Goal: Information Seeking & Learning: Stay updated

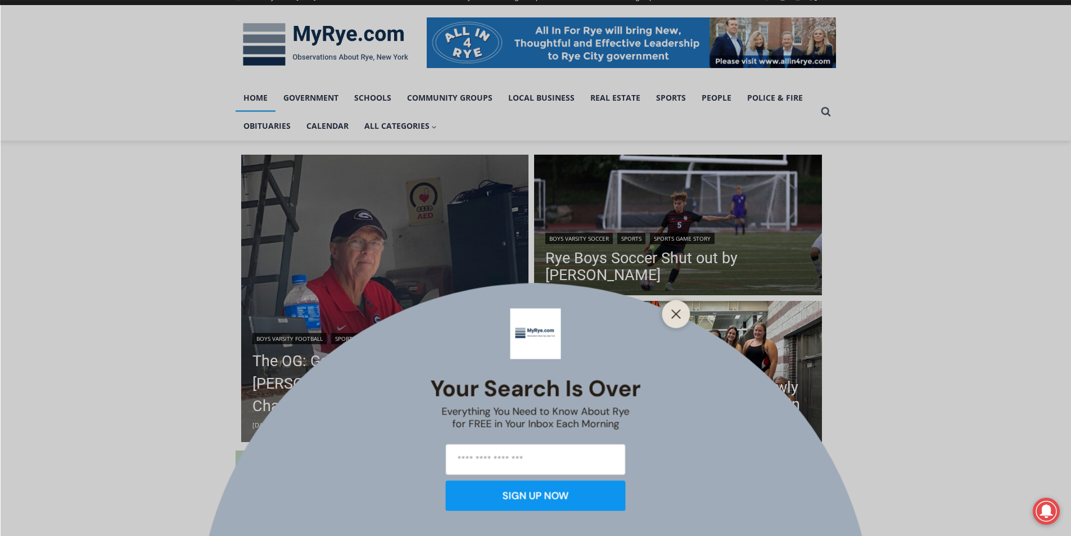
scroll to position [225, 0]
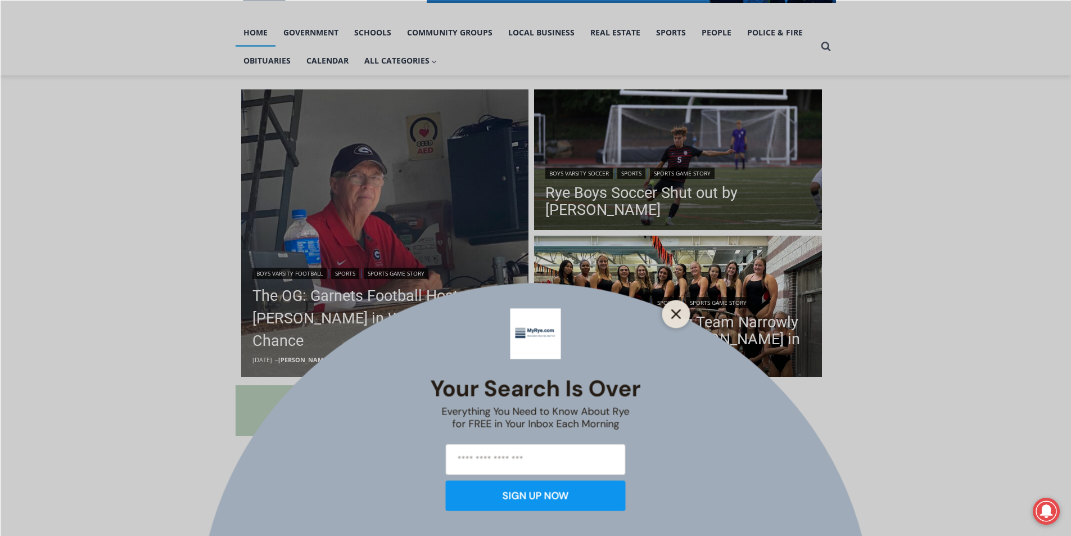
click at [670, 316] on button "Close" at bounding box center [677, 314] width 16 height 16
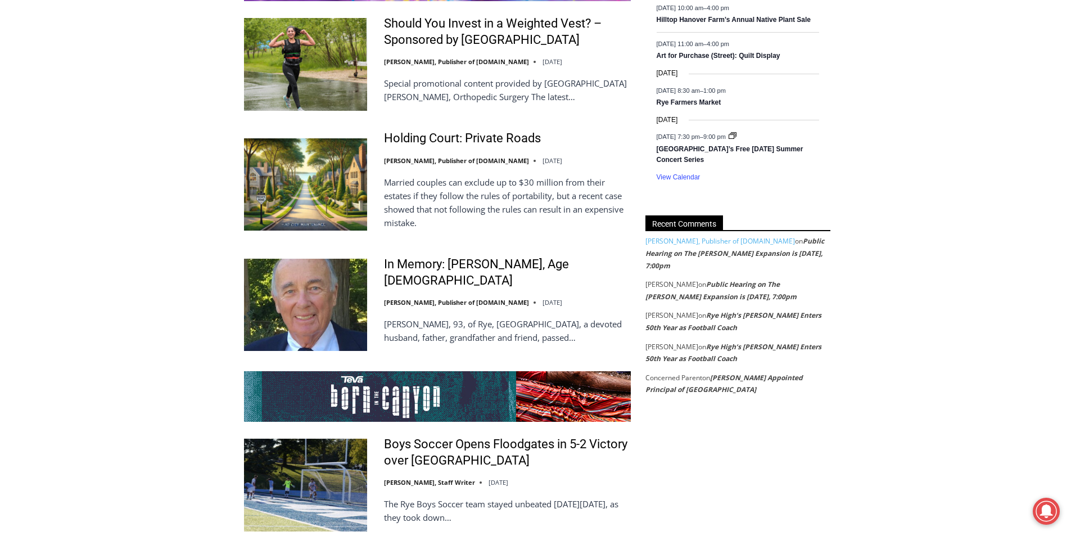
scroll to position [2025, 0]
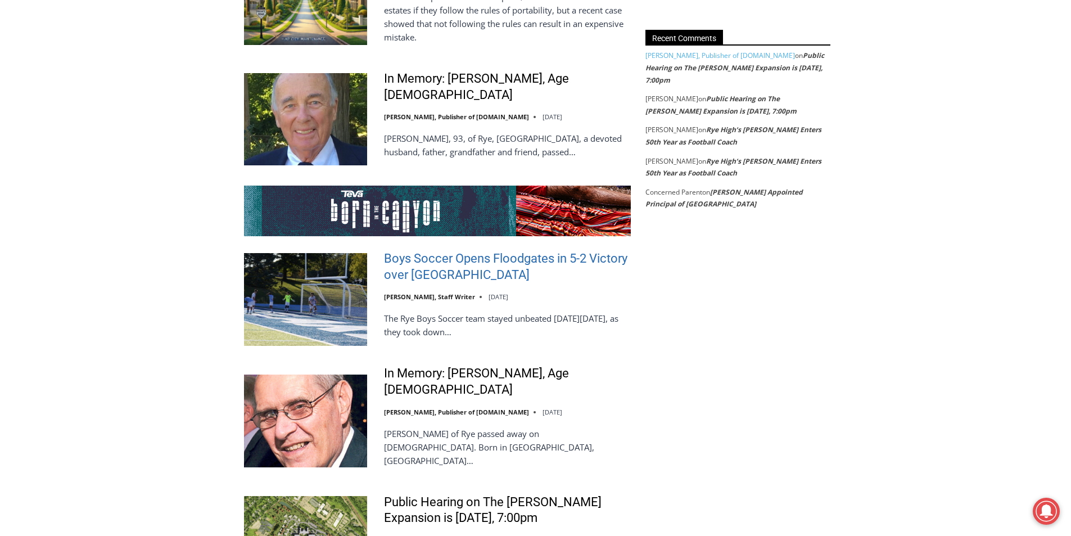
click at [507, 251] on link "Boys Soccer Opens Floodgates in 5-2 Victory over Westlake" at bounding box center [507, 267] width 247 height 32
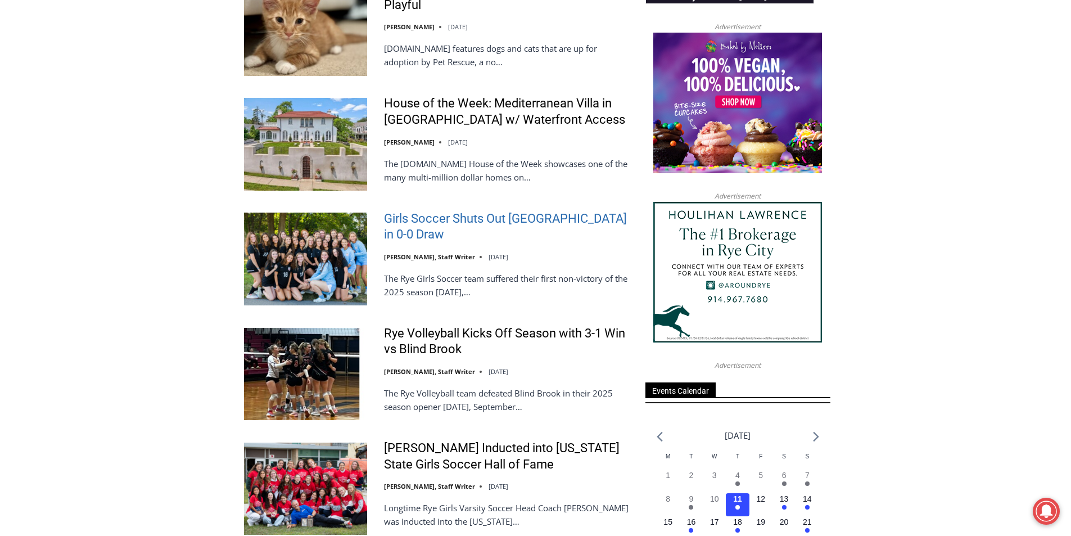
scroll to position [956, 0]
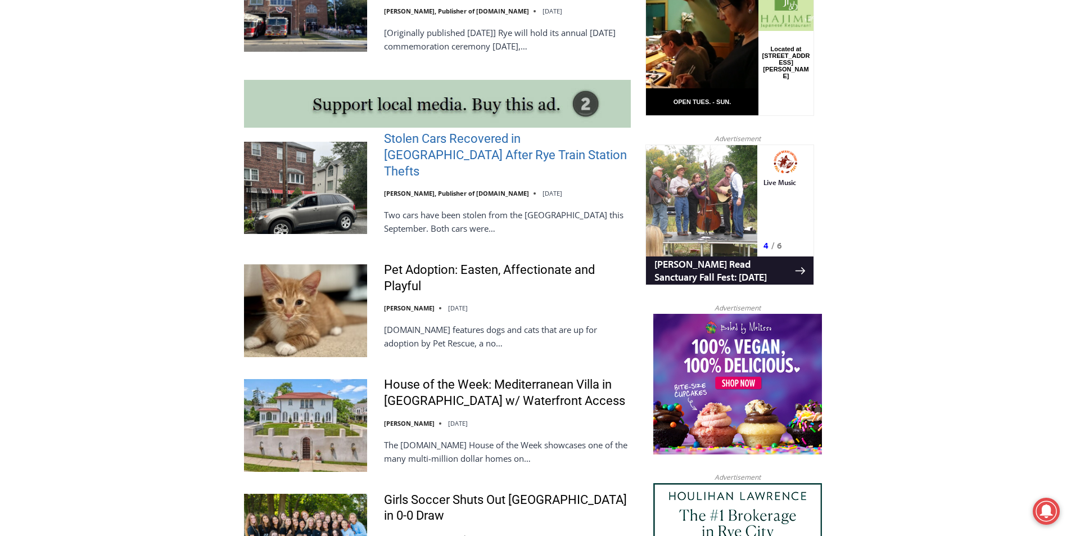
click at [482, 138] on link "Stolen Cars Recovered in [GEOGRAPHIC_DATA] After Rye Train Station Thefts" at bounding box center [507, 155] width 247 height 48
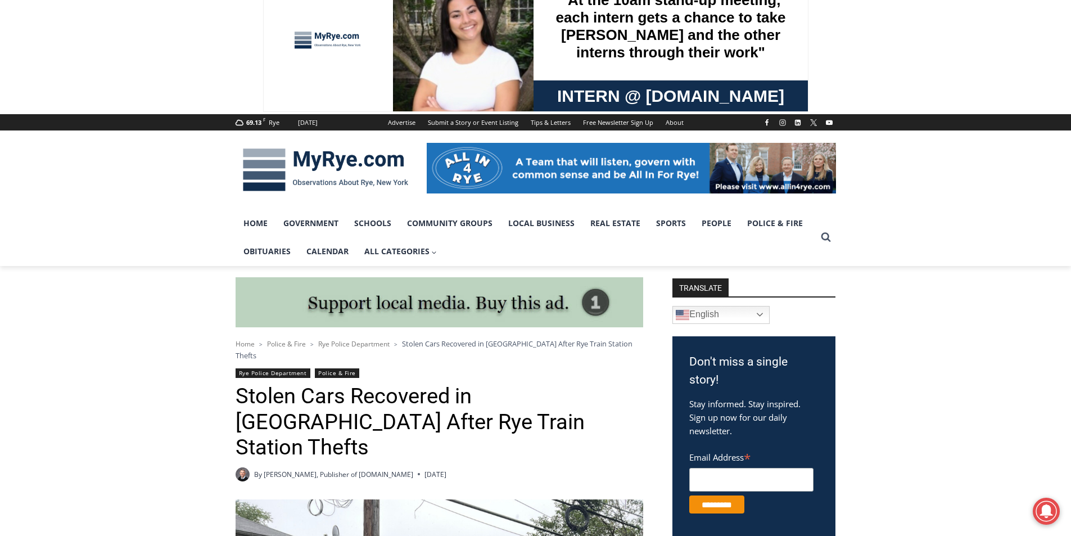
scroll to position [34, 0]
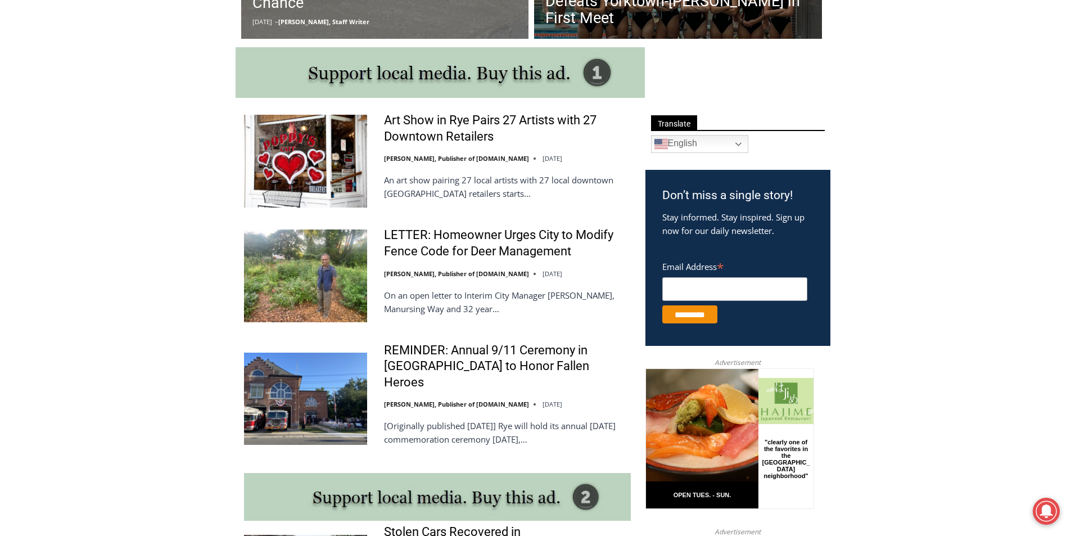
scroll to position [338, 0]
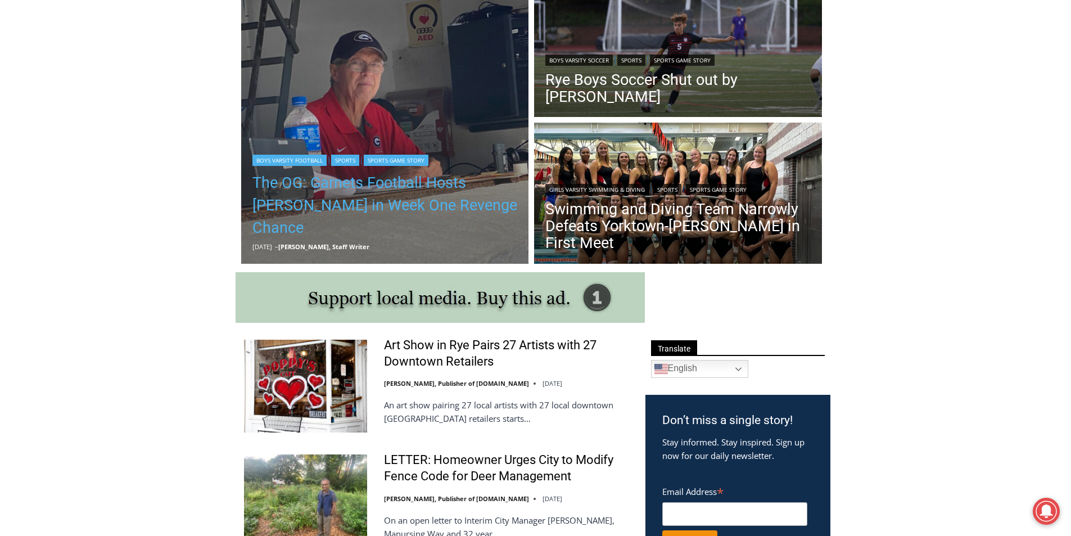
click at [400, 204] on link "The OG: Garnets Football Hosts [PERSON_NAME] in Week One Revenge Chance" at bounding box center [385, 205] width 265 height 67
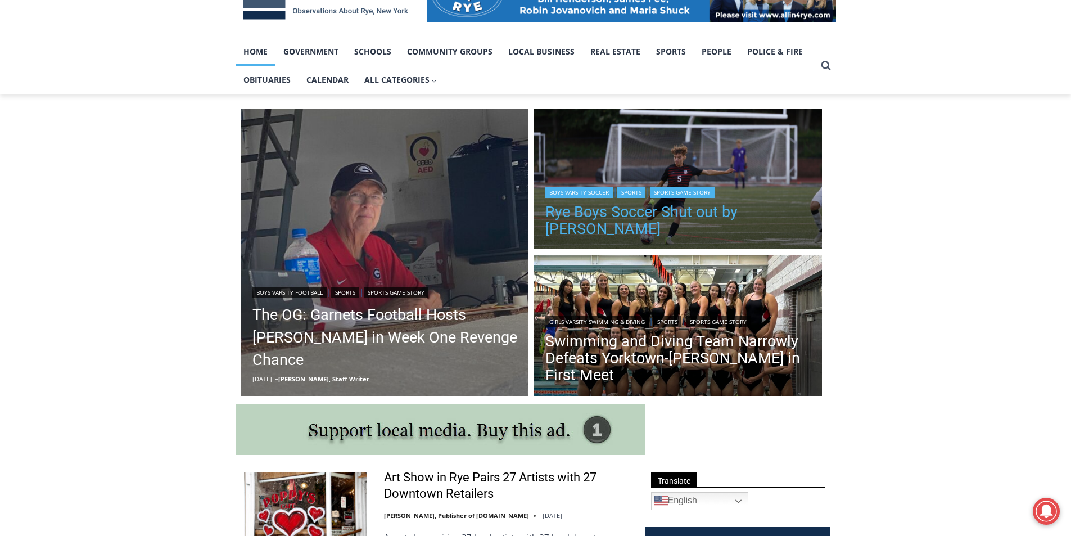
click at [645, 214] on link "Rye Boys Soccer Shut out by [PERSON_NAME]" at bounding box center [678, 221] width 265 height 34
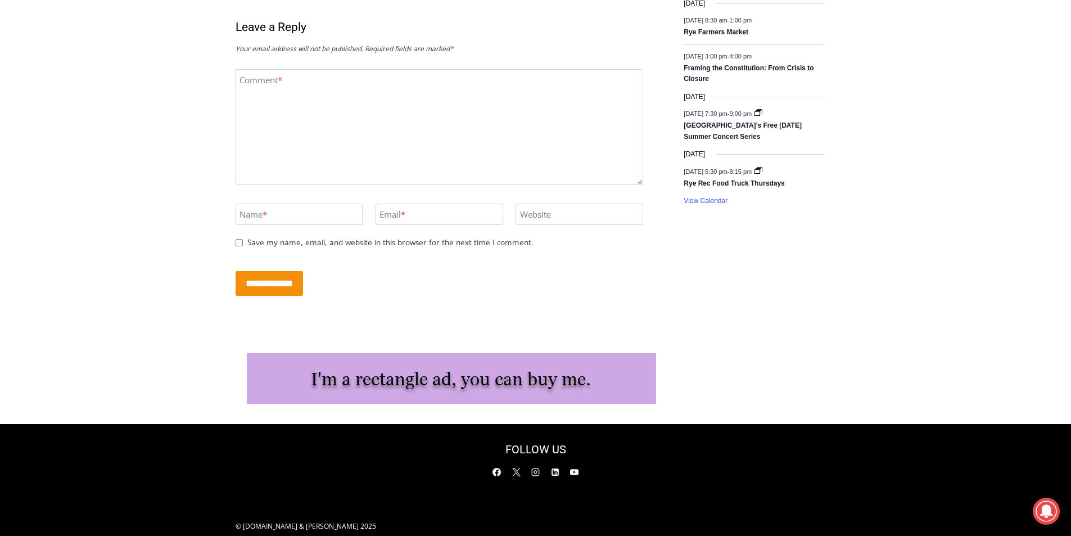
scroll to position [1784, 0]
